Goal: Use online tool/utility: Utilize a website feature to perform a specific function

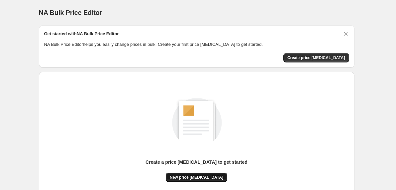
click at [188, 174] on button "New price change job" at bounding box center [197, 177] width 62 height 9
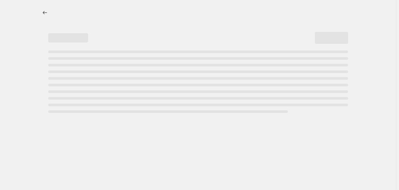
select select "percentage"
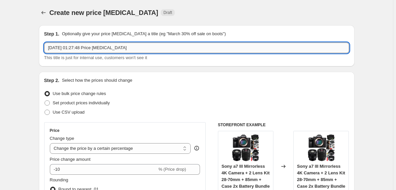
click at [146, 51] on input "20 Sept 2025, 01:27:48 Price change job" at bounding box center [196, 48] width 305 height 11
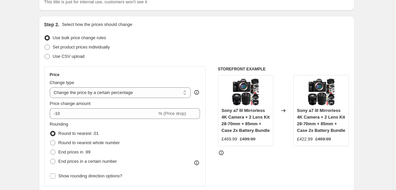
scroll to position [65, 0]
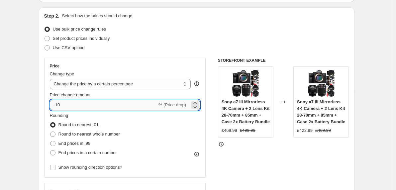
drag, startPoint x: 58, startPoint y: 105, endPoint x: 75, endPoint y: 109, distance: 18.4
click at [75, 109] on input "-10" at bounding box center [103, 105] width 107 height 11
type input "-40"
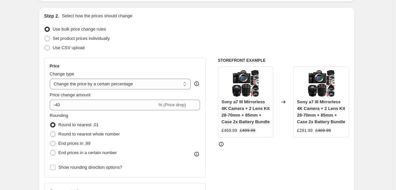
click at [272, 184] on div "STOREFRONT EXAMPLE Sony a7 III Mirrorless 4K Camera + 2 Lens Kit 28-70mm + 85mm…" at bounding box center [283, 139] width 131 height 163
click at [50, 79] on select "Change the price to a certain amount Change the price by a certain amount Chang…" at bounding box center [120, 84] width 141 height 11
click at [148, 84] on select "Change the price to a certain amount Change the price by a certain amount Chang…" at bounding box center [120, 84] width 141 height 11
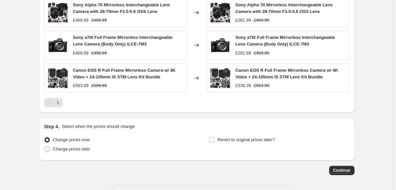
scroll to position [485, 0]
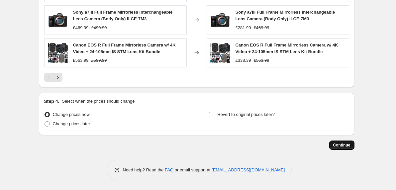
click at [346, 144] on span "Continue" at bounding box center [342, 145] width 17 height 5
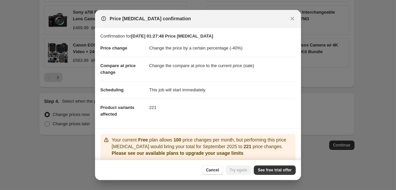
scroll to position [42, 0]
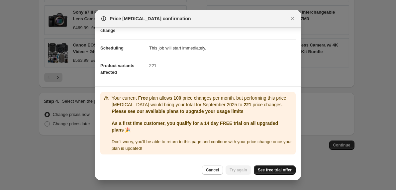
click at [276, 171] on span "See free trial offer" at bounding box center [275, 170] width 34 height 5
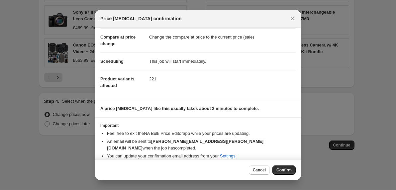
scroll to position [0, 0]
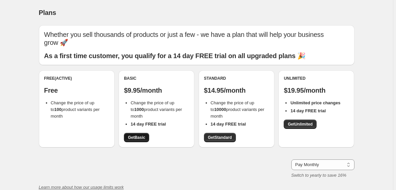
click at [138, 138] on span "Get Basic" at bounding box center [136, 137] width 17 height 5
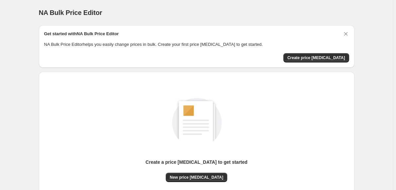
scroll to position [59, 0]
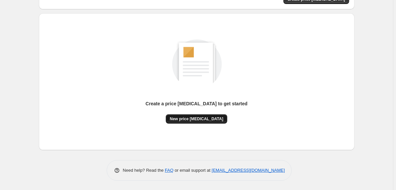
click at [200, 116] on span "New price [MEDICAL_DATA]" at bounding box center [197, 118] width 54 height 5
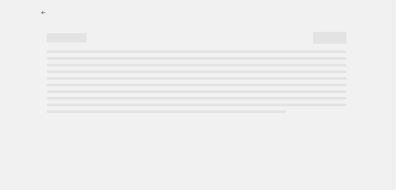
select select "percentage"
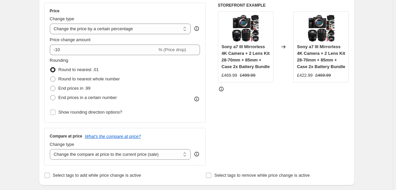
scroll to position [123, 0]
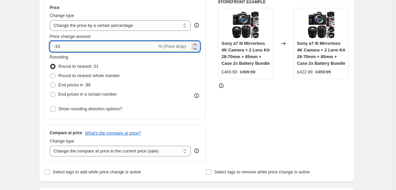
click at [74, 44] on input "-10" at bounding box center [103, 46] width 107 height 11
type input "-1"
type input "-40"
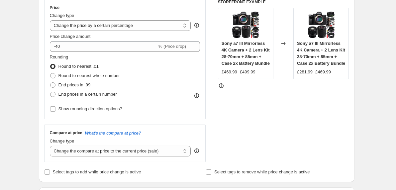
click at [278, 148] on div "STOREFRONT EXAMPLE Sony a7 III Mirrorless 4K Camera + 2 Lens Kit 28-70mm + 85mm…" at bounding box center [283, 80] width 131 height 163
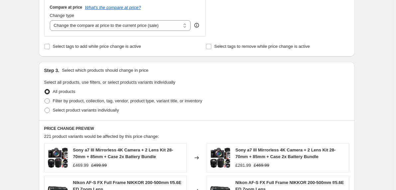
scroll to position [249, 0]
click at [50, 20] on select "Change the compare at price to the current price (sale) Change the compare at p…" at bounding box center [120, 25] width 141 height 11
click at [172, 24] on select "Change the compare at price to the current price (sale) Change the compare at p…" at bounding box center [120, 25] width 141 height 11
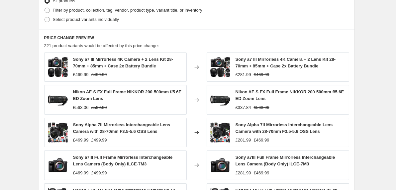
scroll to position [485, 0]
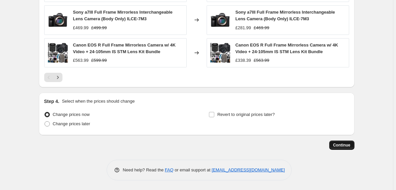
click at [340, 147] on span "Continue" at bounding box center [342, 145] width 17 height 5
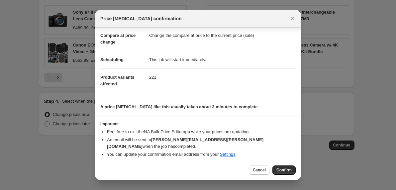
scroll to position [29, 0]
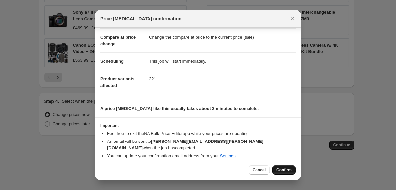
click at [284, 169] on span "Confirm" at bounding box center [284, 170] width 15 height 5
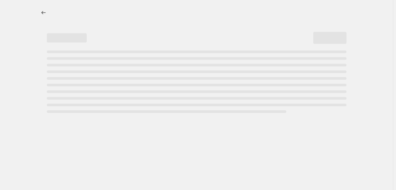
select select "percentage"
